Goal: Transaction & Acquisition: Purchase product/service

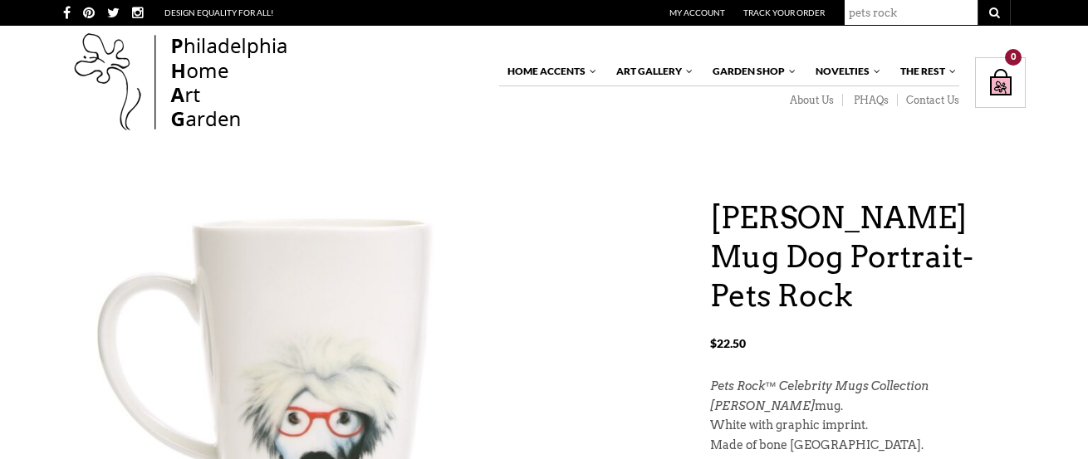
type input "pets rock"
click at [978, 0] on button "submit" at bounding box center [994, 12] width 33 height 25
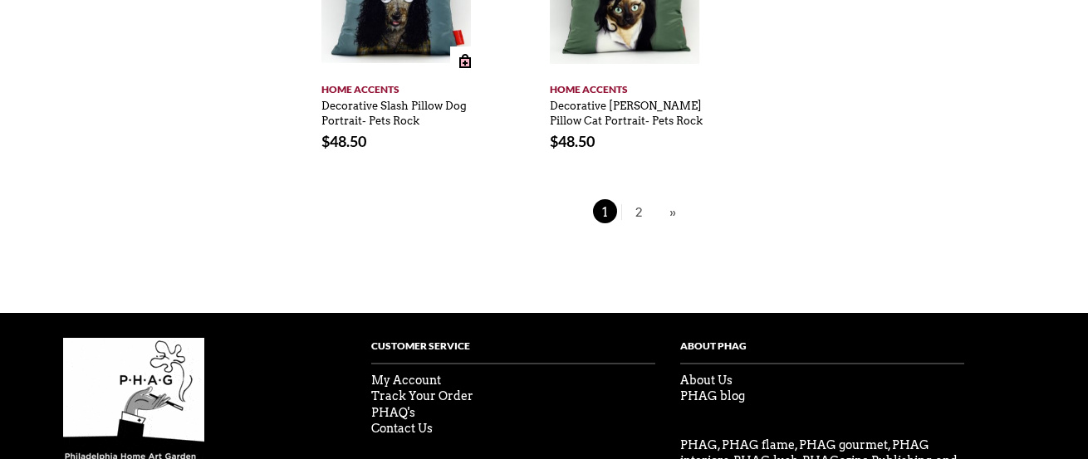
scroll to position [1271, 0]
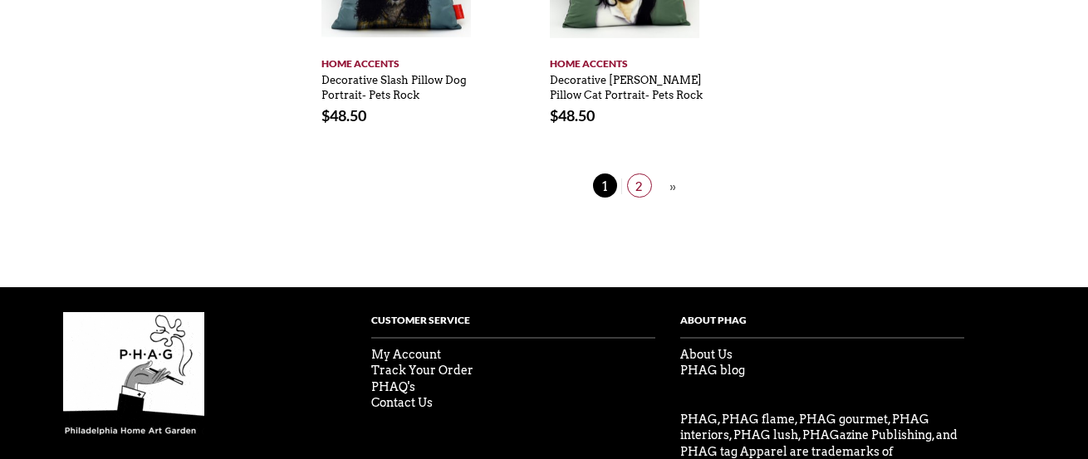
click at [643, 174] on span "2" at bounding box center [639, 186] width 25 height 24
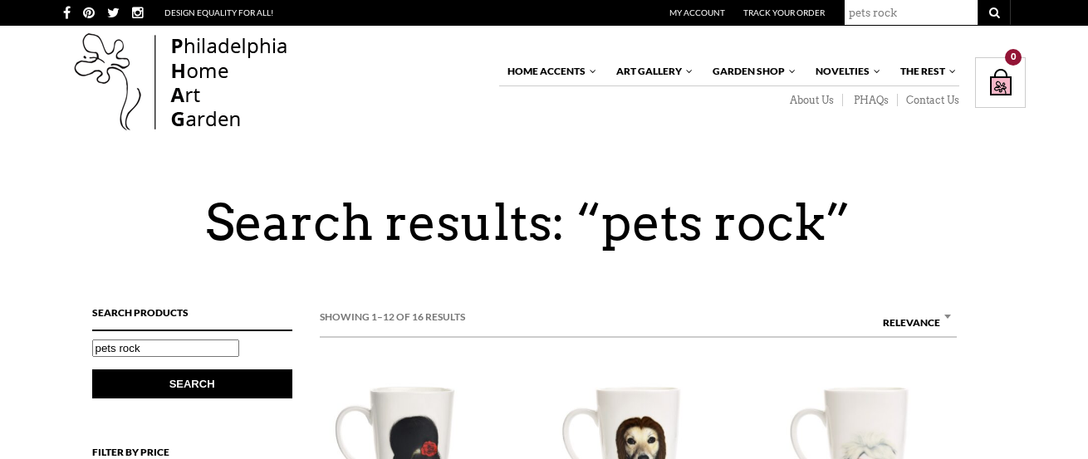
scroll to position [1271, 0]
